Goal: Navigation & Orientation: Understand site structure

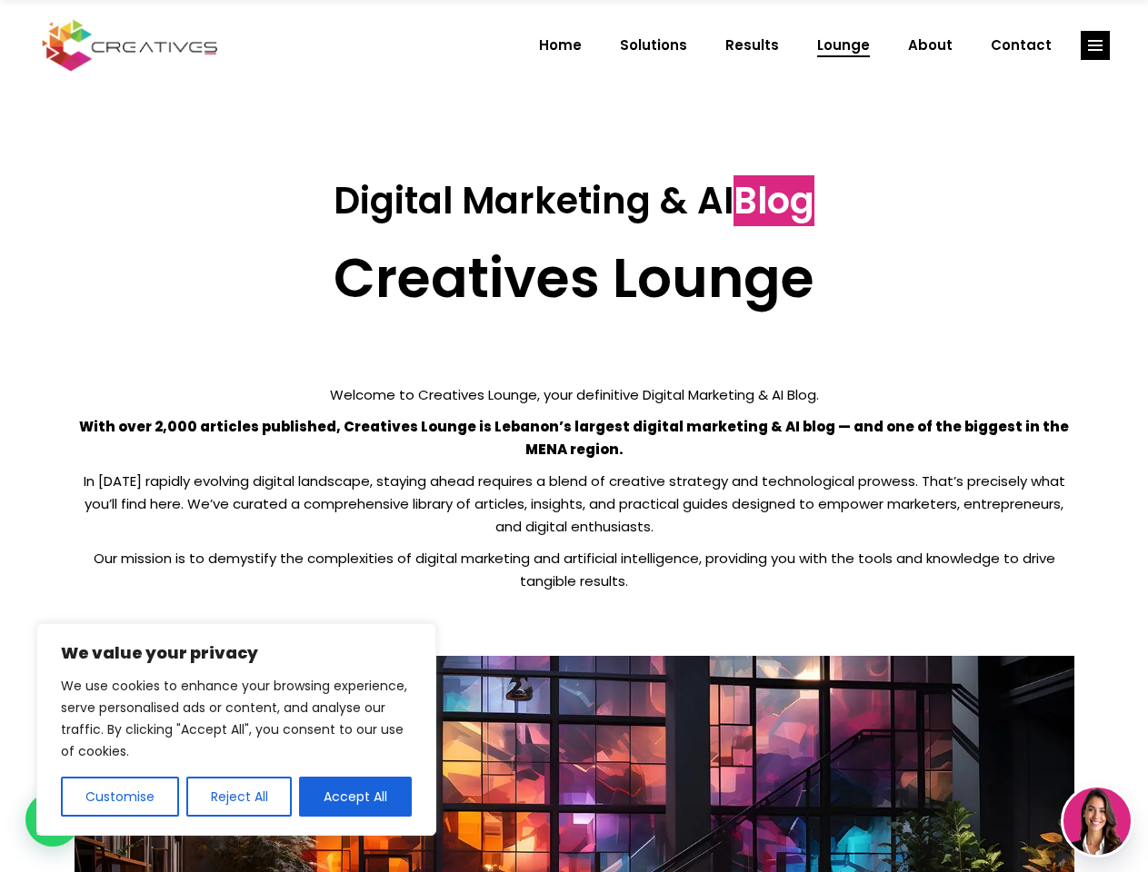
click at [573, 436] on p "With over 2,000 articles published, Creatives Lounge is Lebanon’s largest digit…" at bounding box center [574, 437] width 999 height 45
click at [119, 797] on button "Customise" at bounding box center [120, 797] width 118 height 40
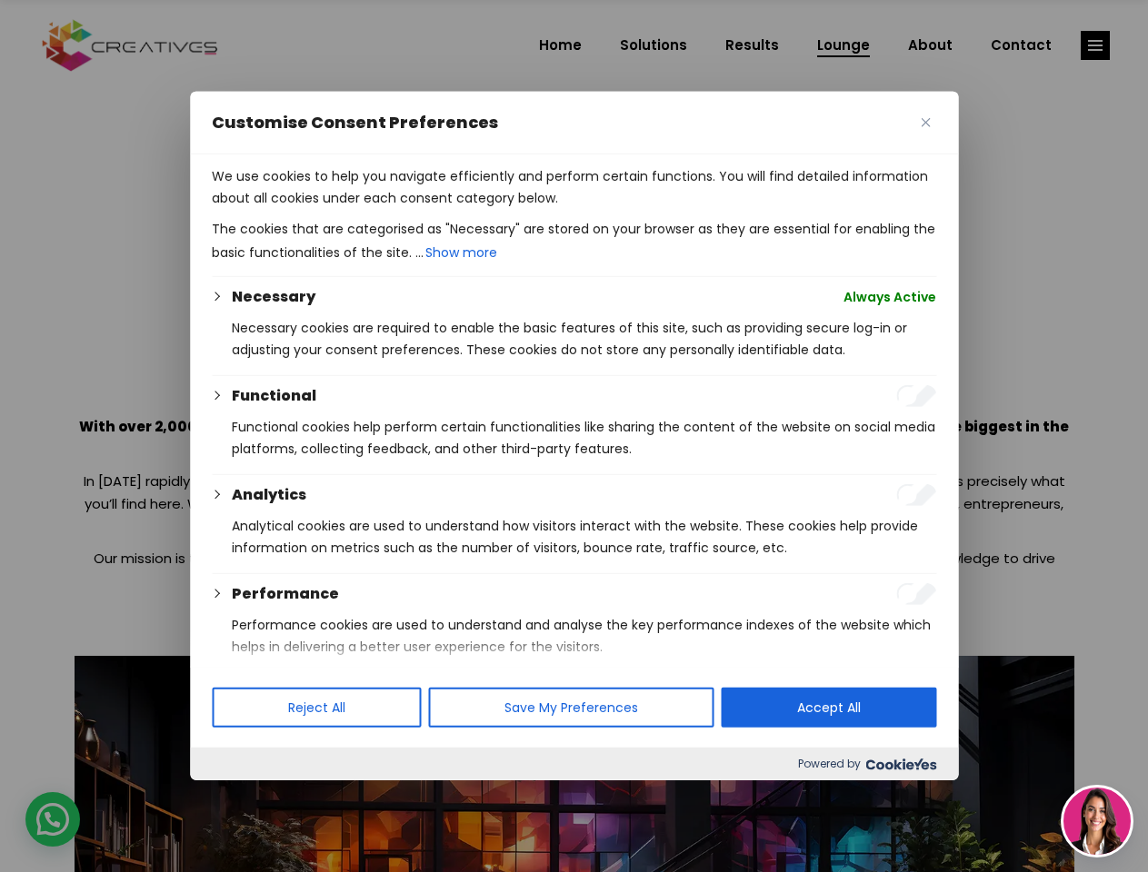
click at [238, 797] on div at bounding box center [574, 436] width 1148 height 872
click at [355, 797] on div at bounding box center [574, 436] width 1148 height 872
click at [1095, 45] on div at bounding box center [574, 436] width 1148 height 872
click at [1097, 821] on img at bounding box center [1096, 821] width 67 height 67
